Goal: Use online tool/utility: Utilize a website feature to perform a specific function

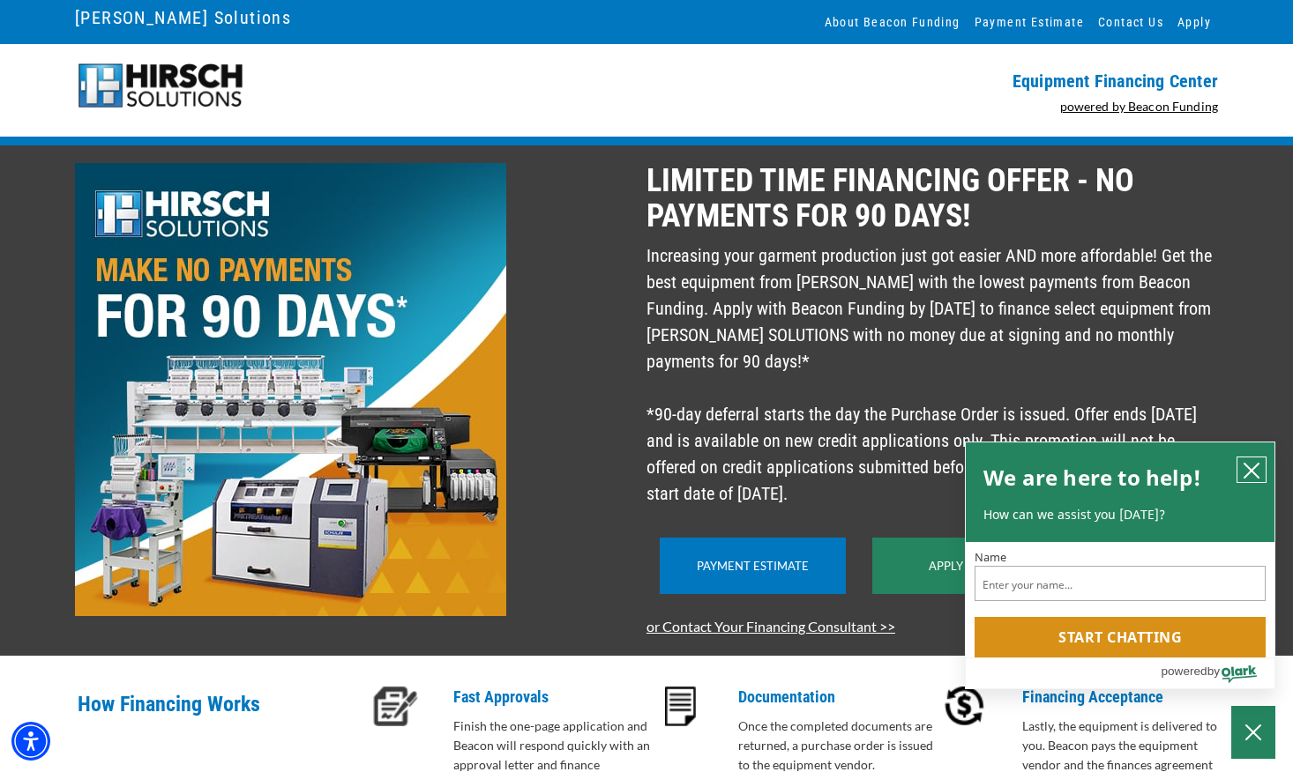
click at [1253, 468] on icon "close chatbox" at bounding box center [1251, 471] width 18 height 18
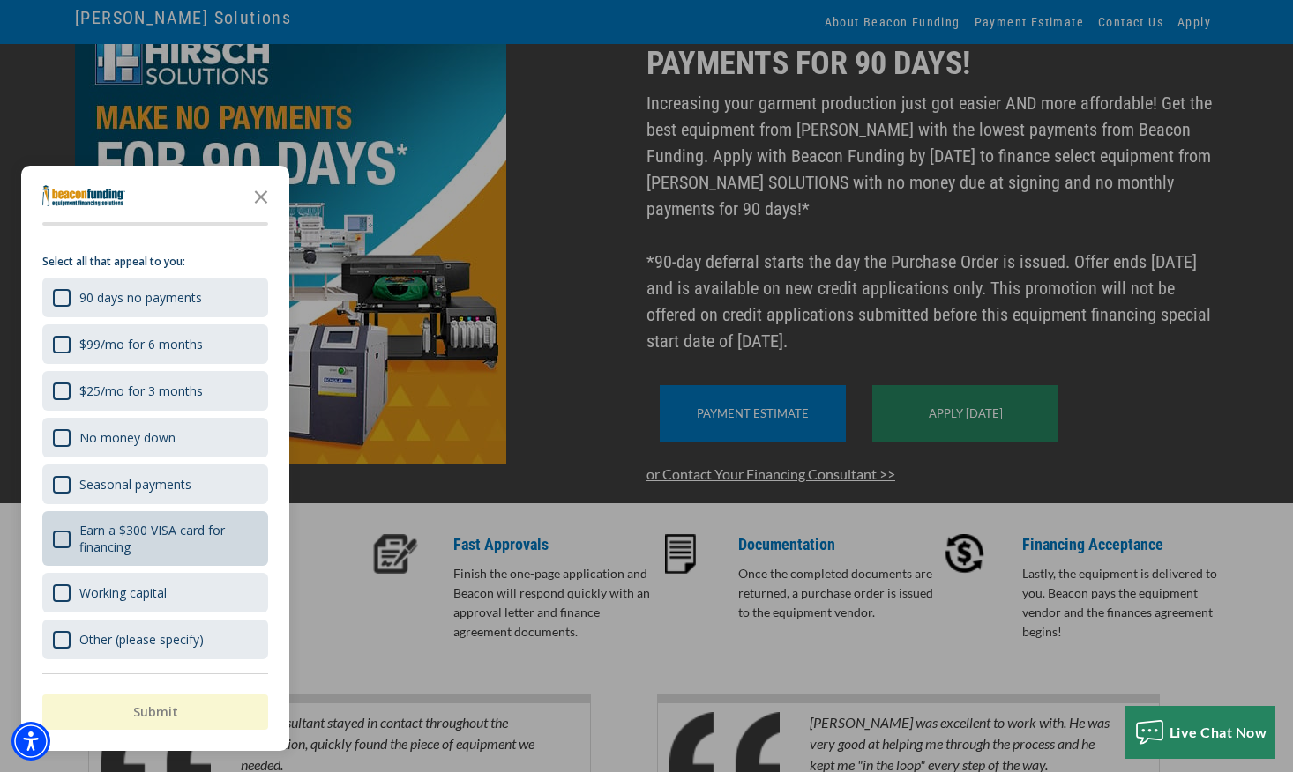
scroll to position [153, 0]
click at [263, 198] on icon "Close the survey" at bounding box center [260, 195] width 35 height 35
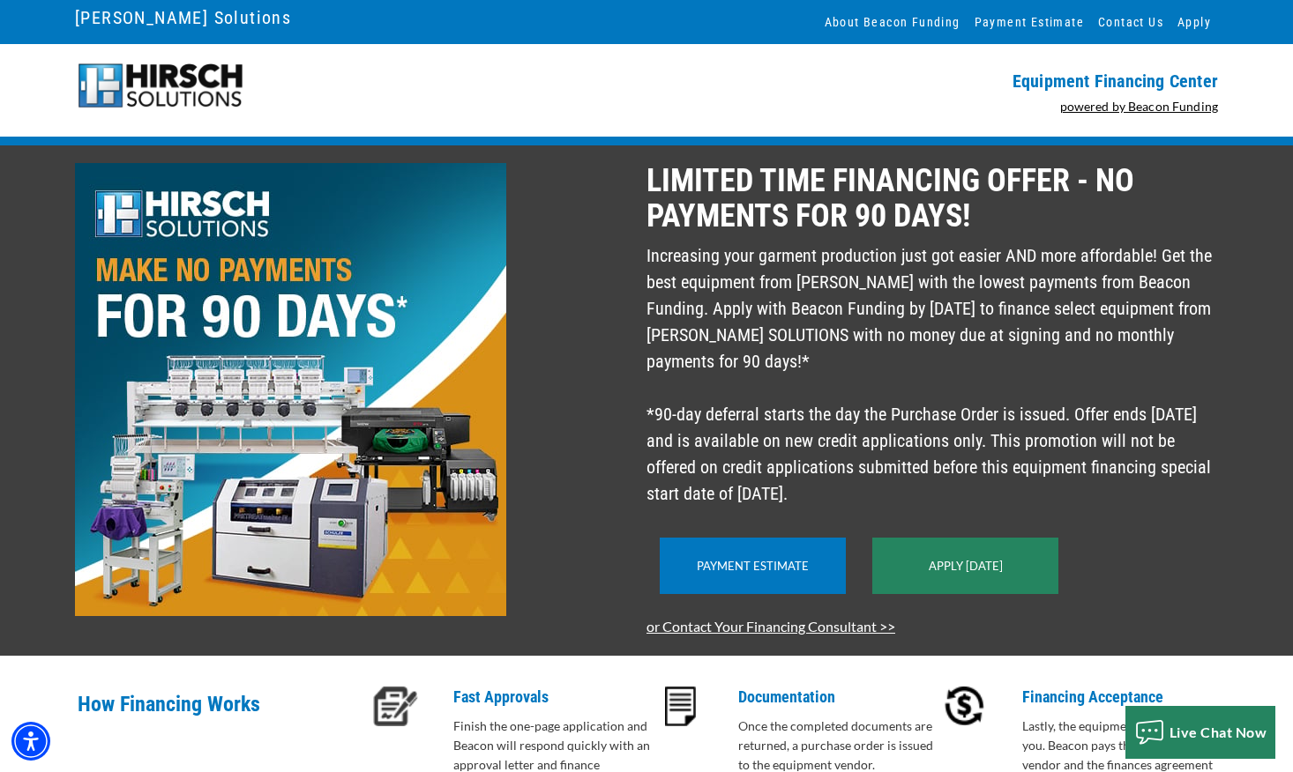
scroll to position [0, 0]
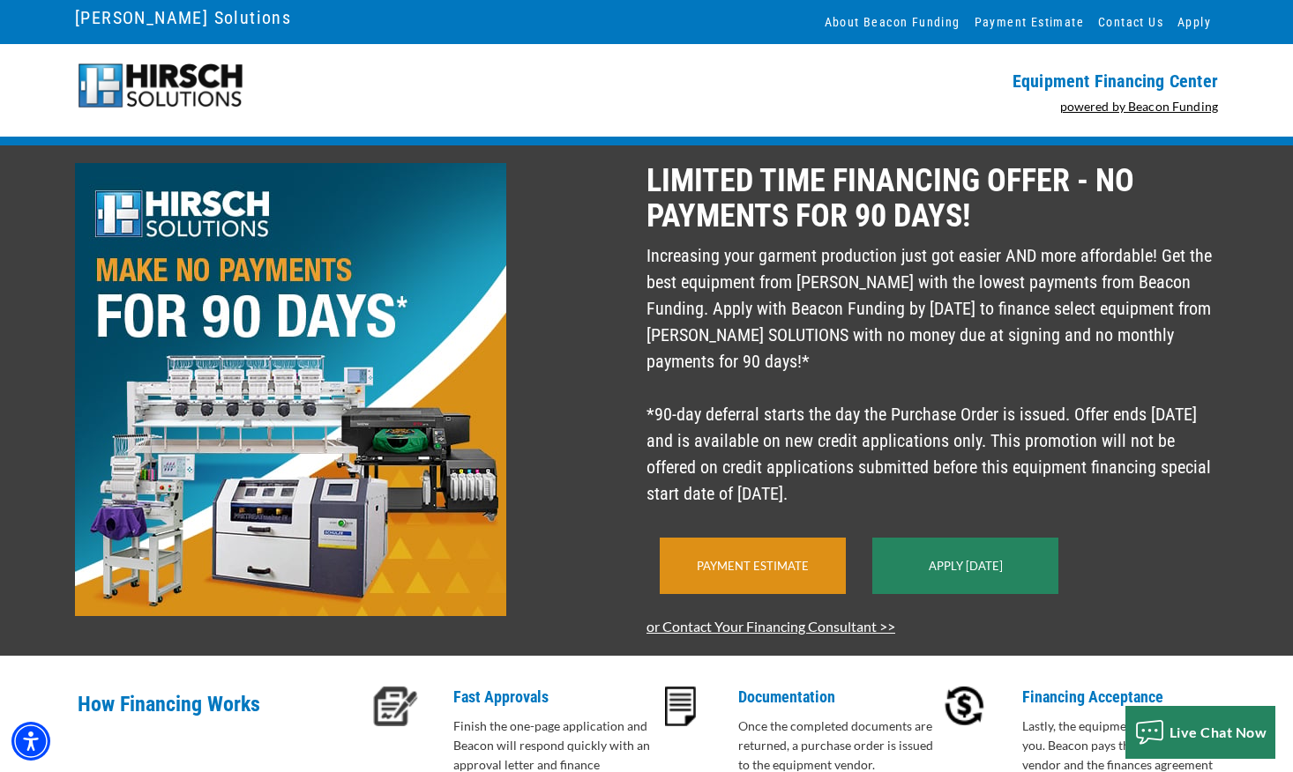
click at [791, 584] on div "Payment Estimate" at bounding box center [753, 566] width 186 height 56
click at [761, 573] on link "Payment Estimate" at bounding box center [753, 566] width 112 height 14
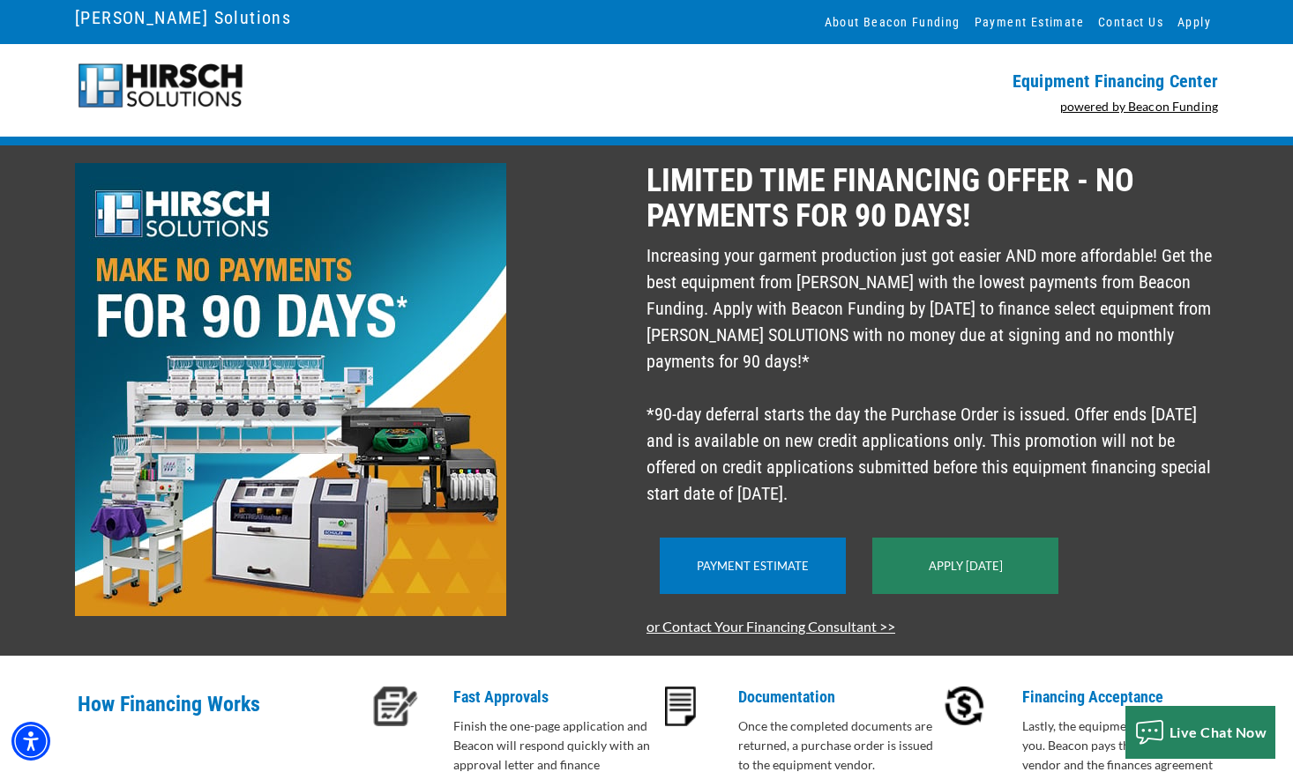
click at [181, 80] on img at bounding box center [160, 86] width 170 height 48
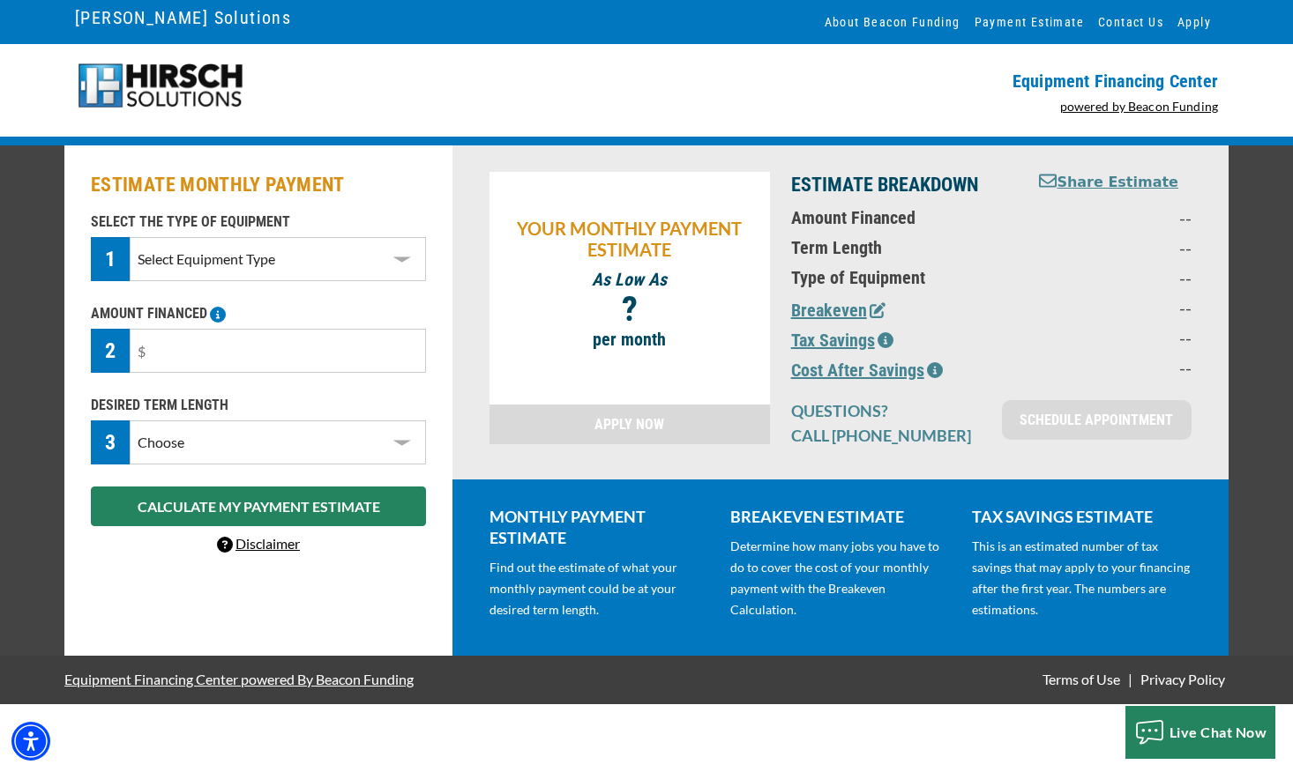
select select "1"
click at [364, 371] on input "text" at bounding box center [278, 351] width 296 height 44
type input "$30,000"
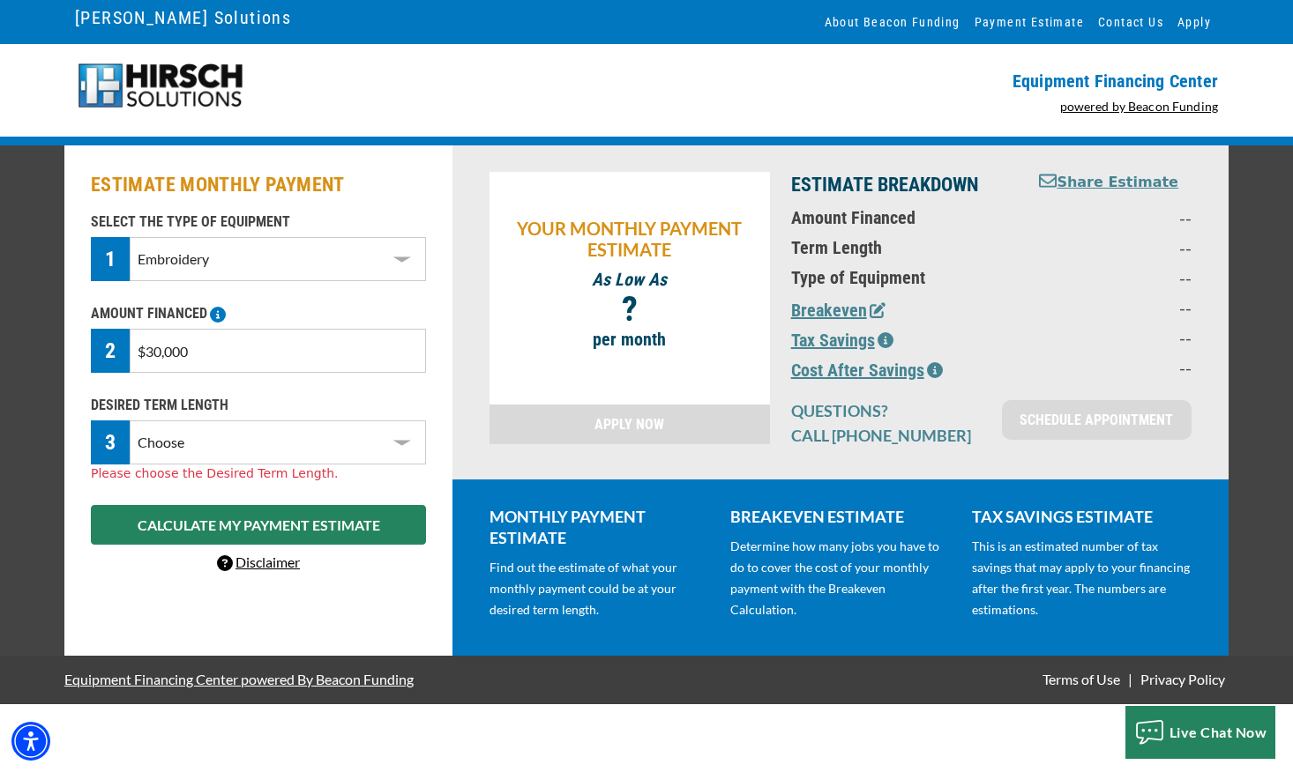
select select "60"
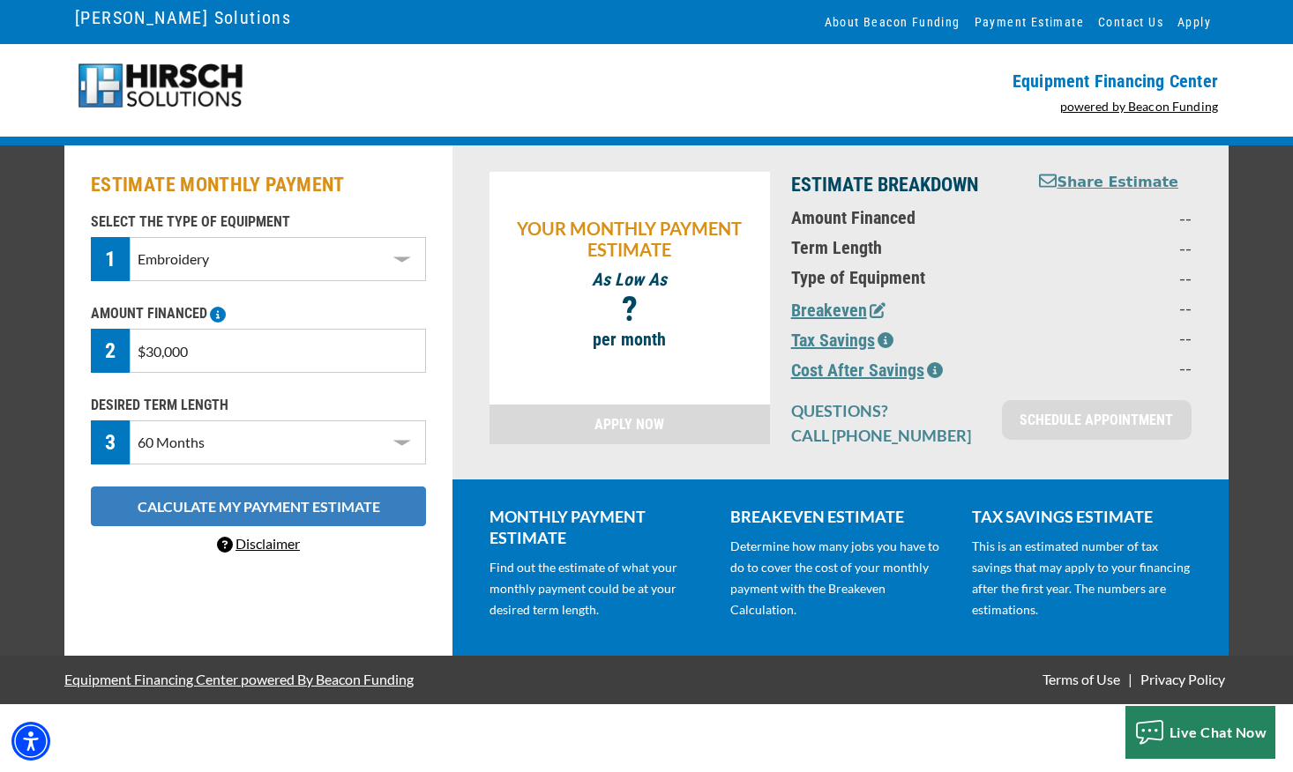
click at [358, 510] on button "CALCULATE MY PAYMENT ESTIMATE" at bounding box center [258, 507] width 335 height 40
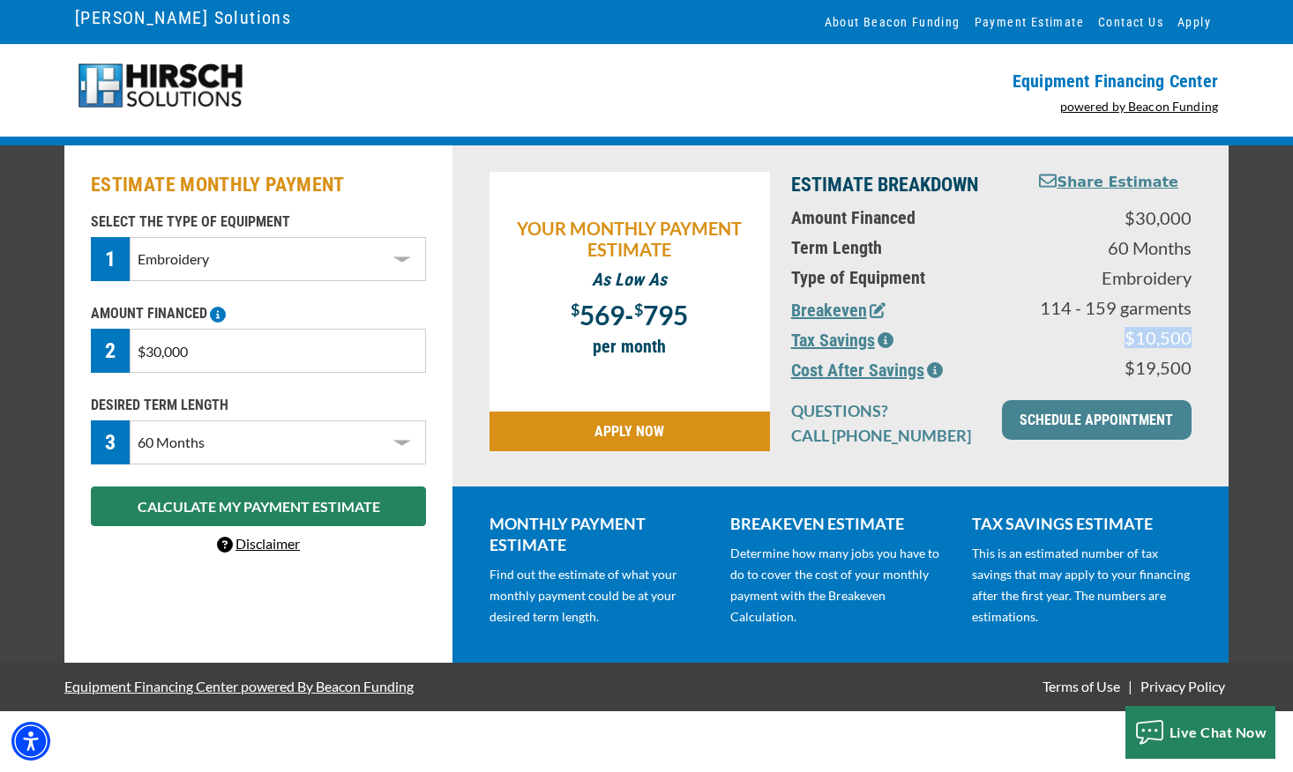
drag, startPoint x: 1189, startPoint y: 336, endPoint x: 1129, endPoint y: 336, distance: 60.0
click at [1129, 336] on p "$10,500" at bounding box center [1114, 337] width 154 height 21
click at [888, 341] on icon "button" at bounding box center [885, 340] width 16 height 16
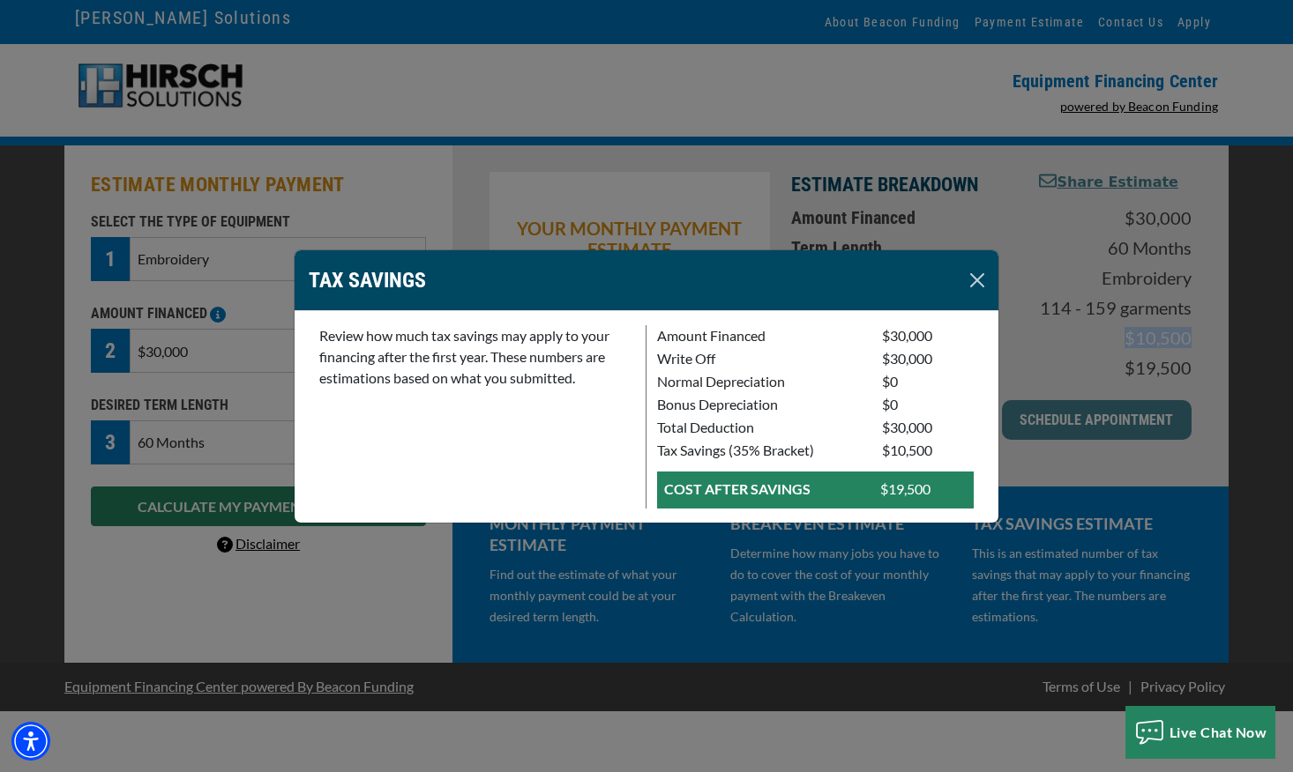
click at [973, 280] on button "Close" at bounding box center [977, 280] width 28 height 28
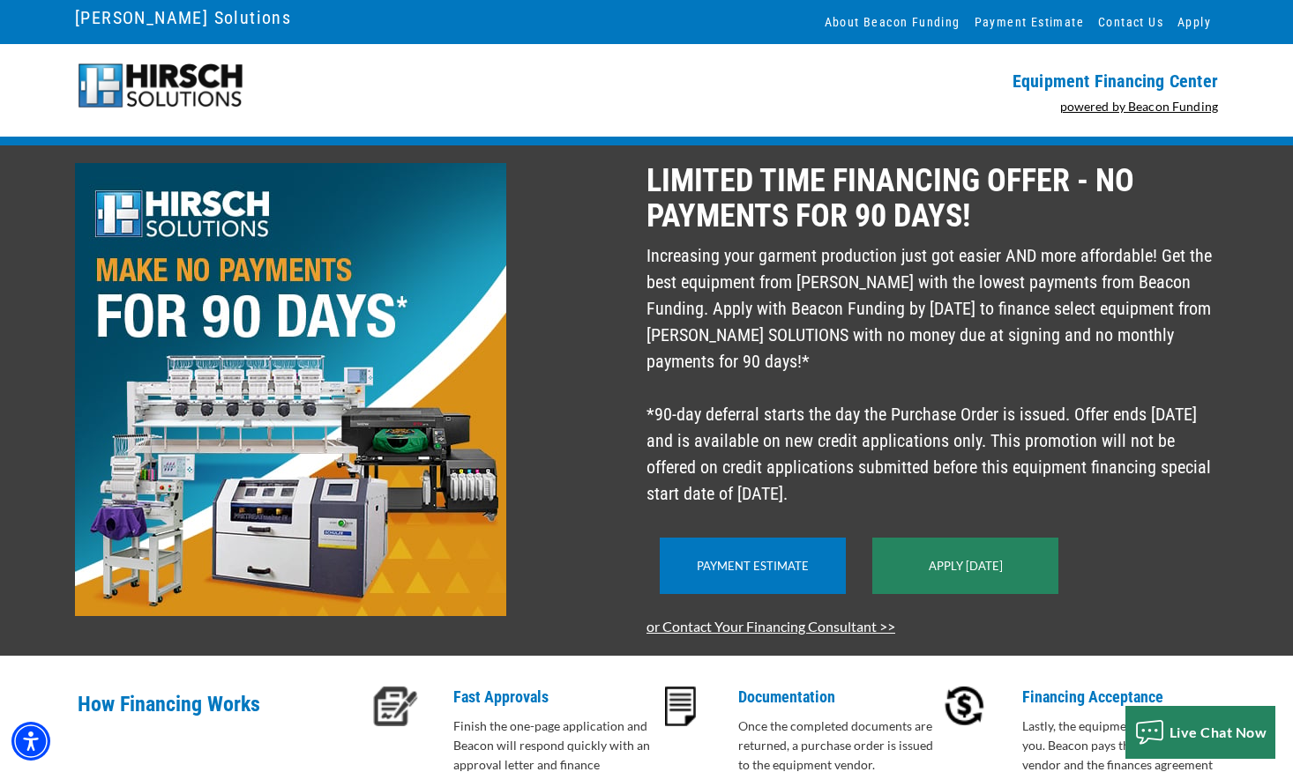
click at [883, 365] on p "Increasing your garment production just got easier AND more affordable! Get the…" at bounding box center [931, 374] width 571 height 265
